Goal: Use online tool/utility: Use online tool/utility

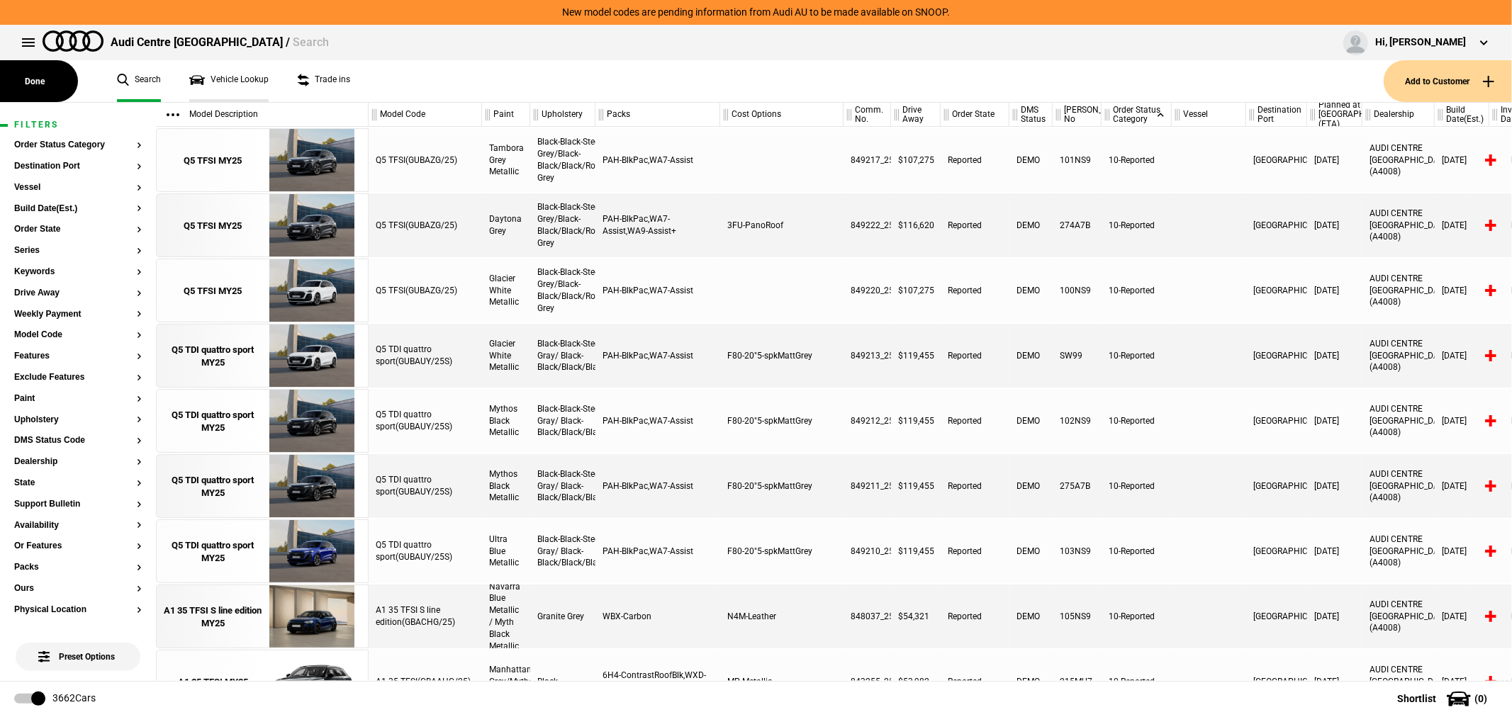
click at [199, 75] on link "Vehicle Lookup" at bounding box center [228, 81] width 79 height 42
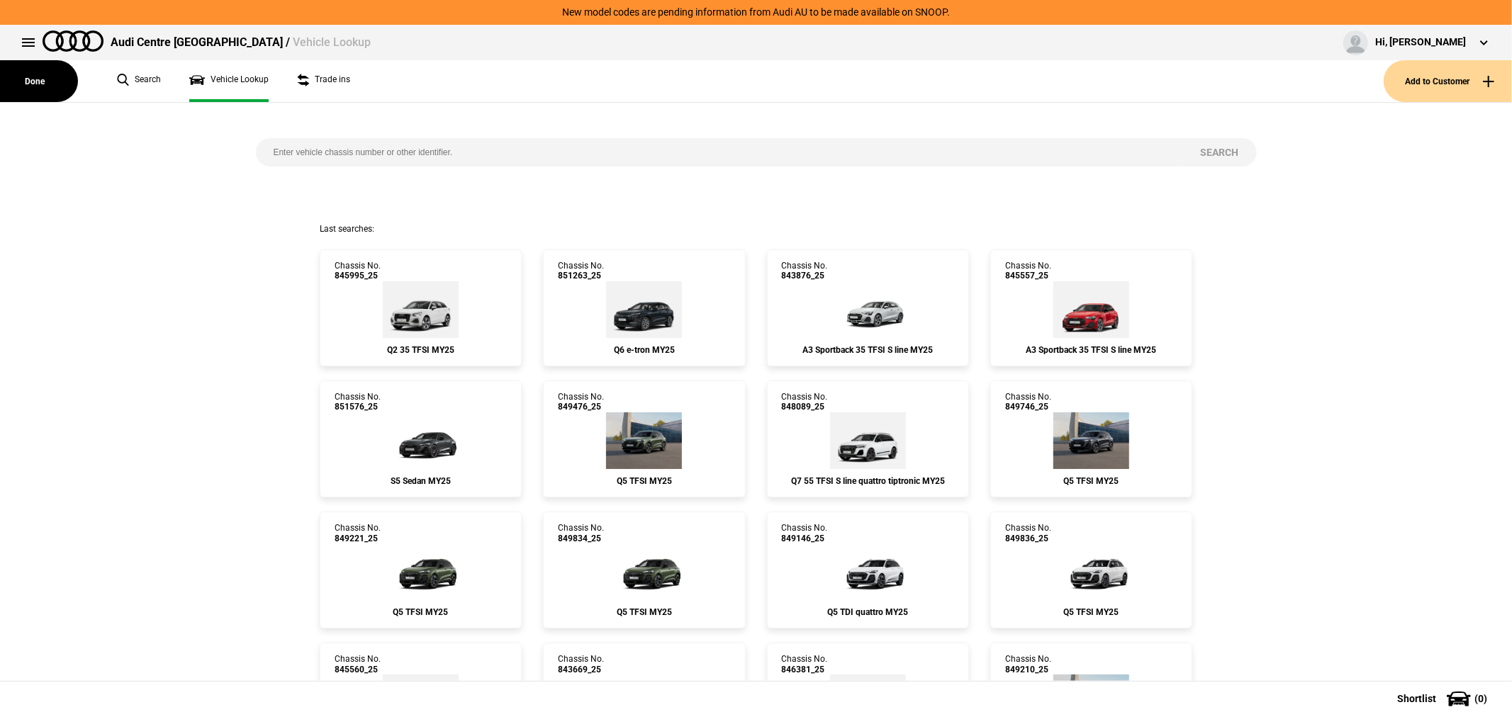
click at [496, 145] on input "search" at bounding box center [719, 152] width 927 height 28
type input "839368"
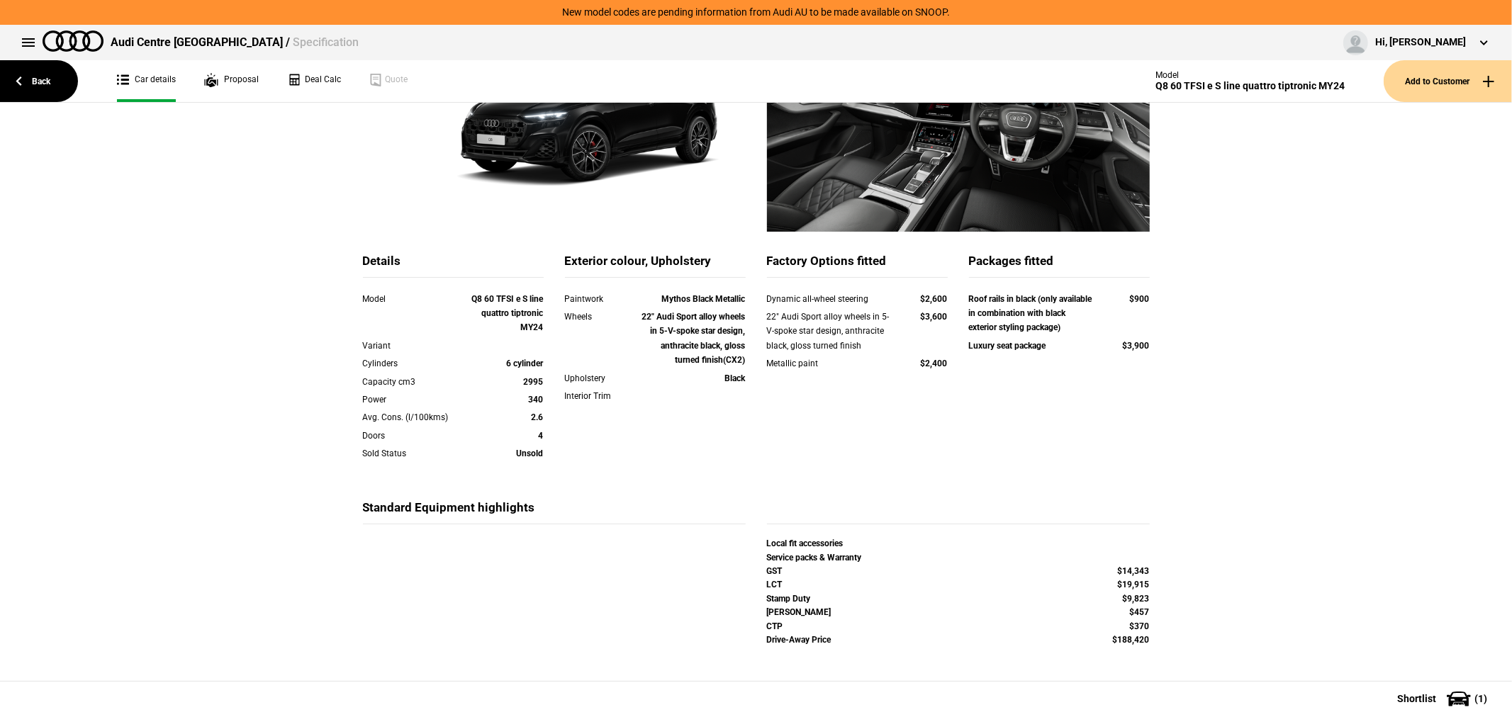
scroll to position [213, 0]
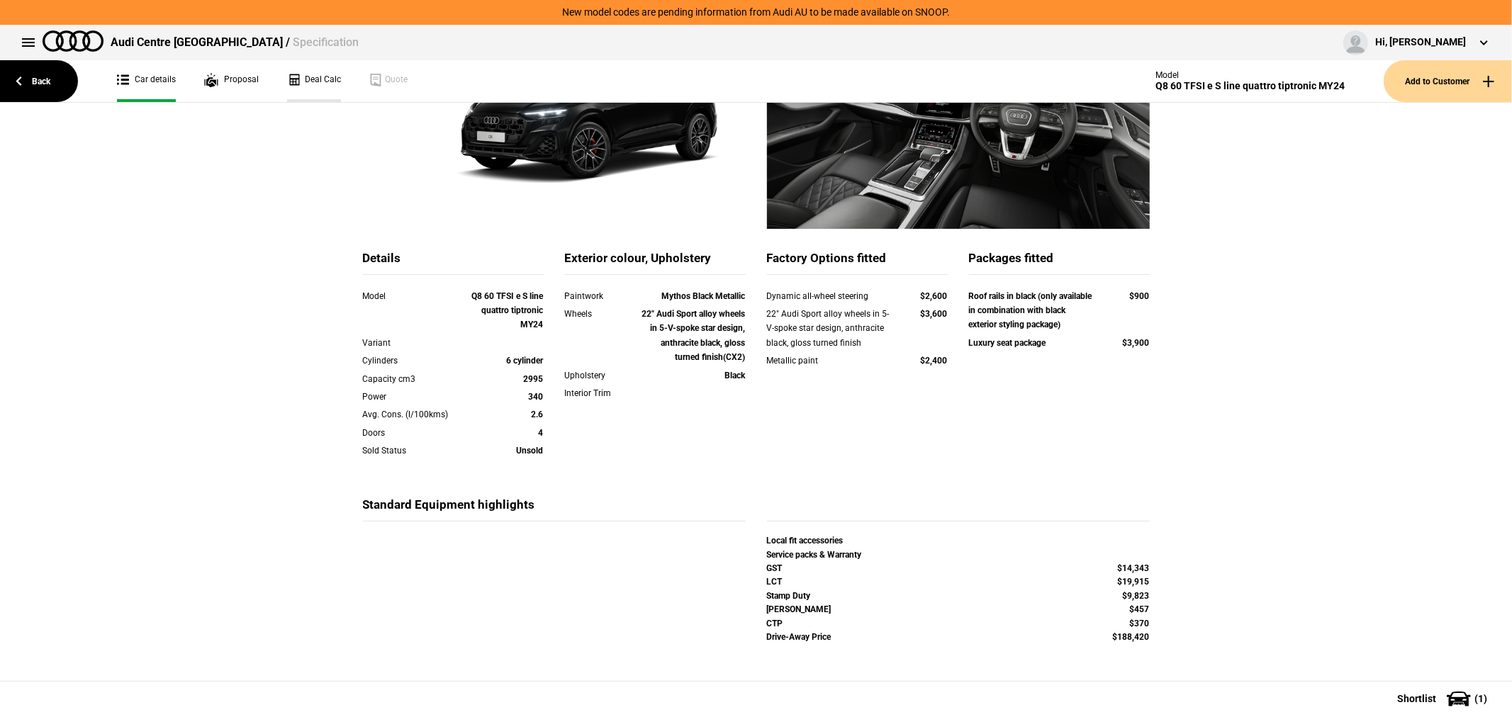
click at [310, 75] on link "Deal Calc" at bounding box center [314, 81] width 54 height 42
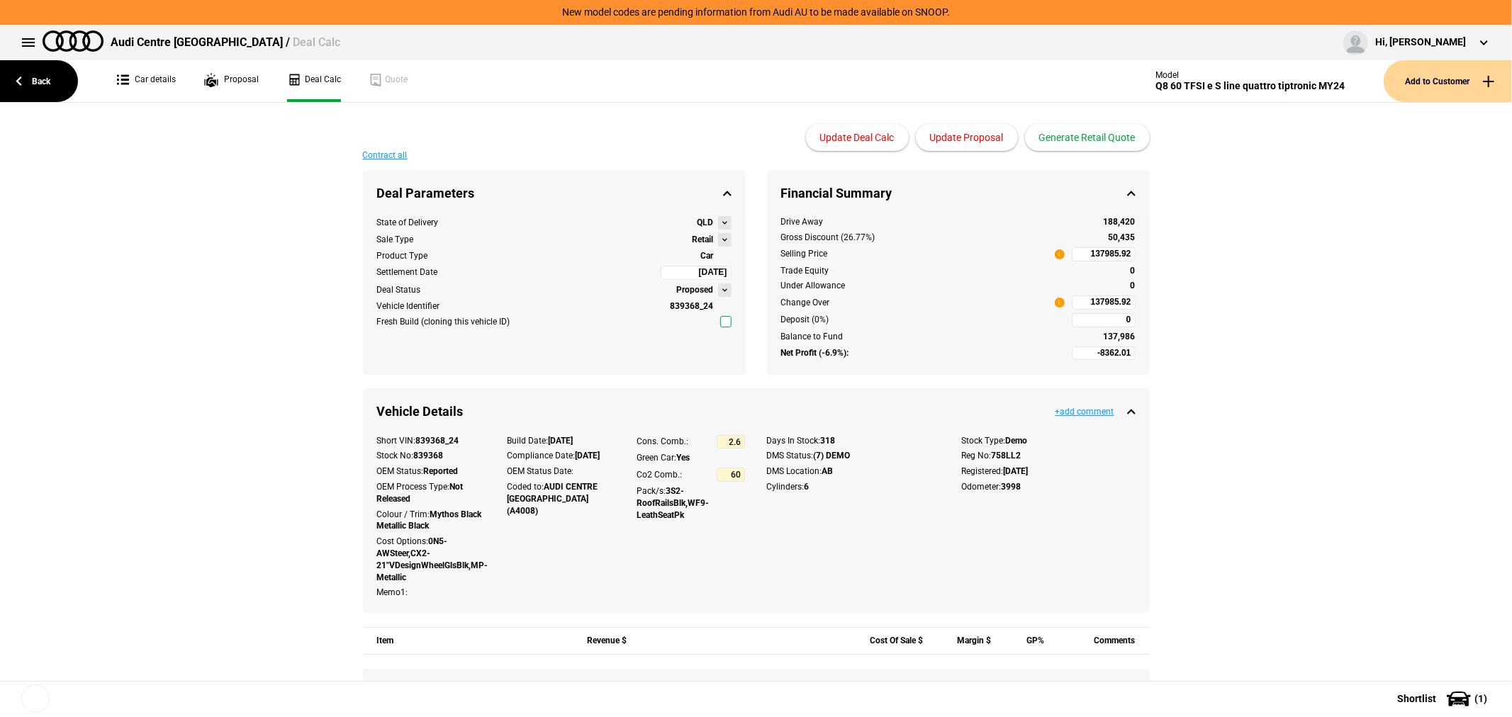
type input "154990"
click at [44, 82] on link "Back" at bounding box center [39, 81] width 78 height 42
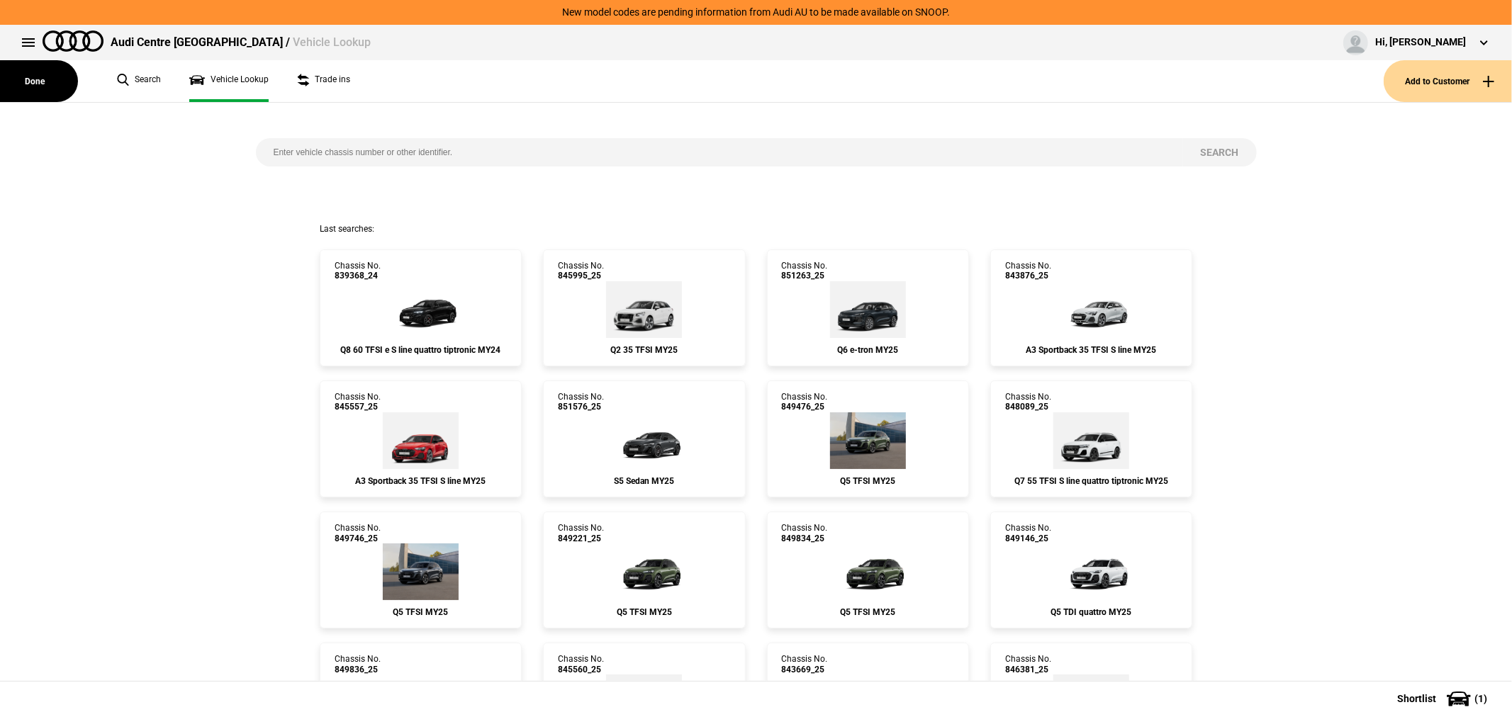
click at [529, 151] on input "search" at bounding box center [719, 152] width 927 height 28
type input "845771"
